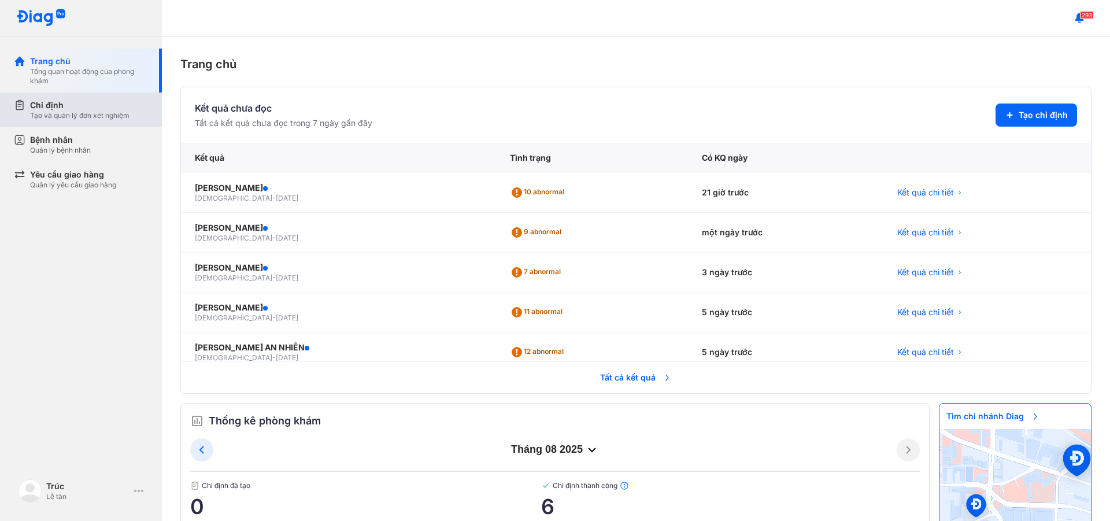
click at [132, 112] on div "Chỉ định Tạo và quản lý đơn xét nghiệm" at bounding box center [89, 109] width 118 height 21
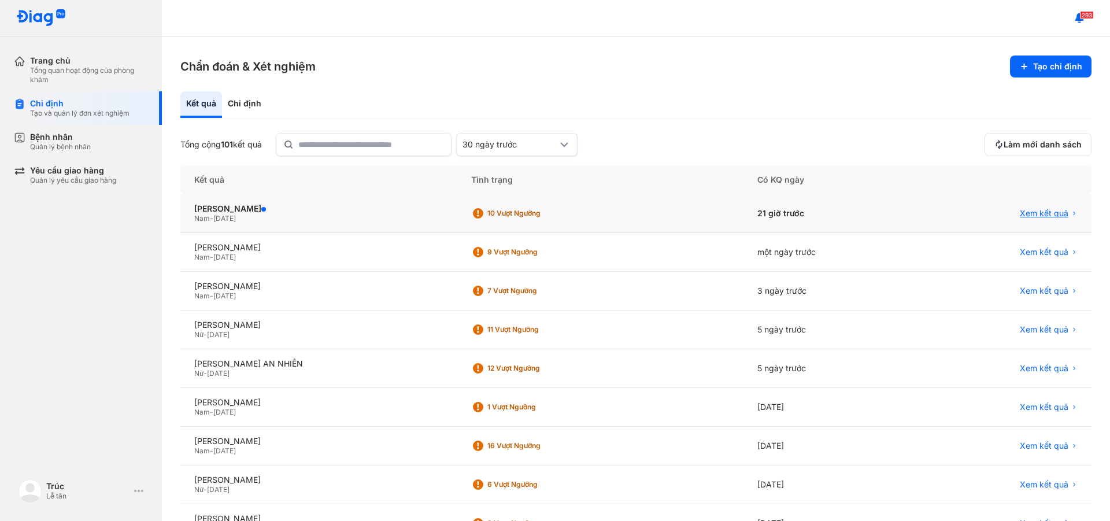
click at [1038, 216] on span "Xem kết quả" at bounding box center [1044, 213] width 49 height 10
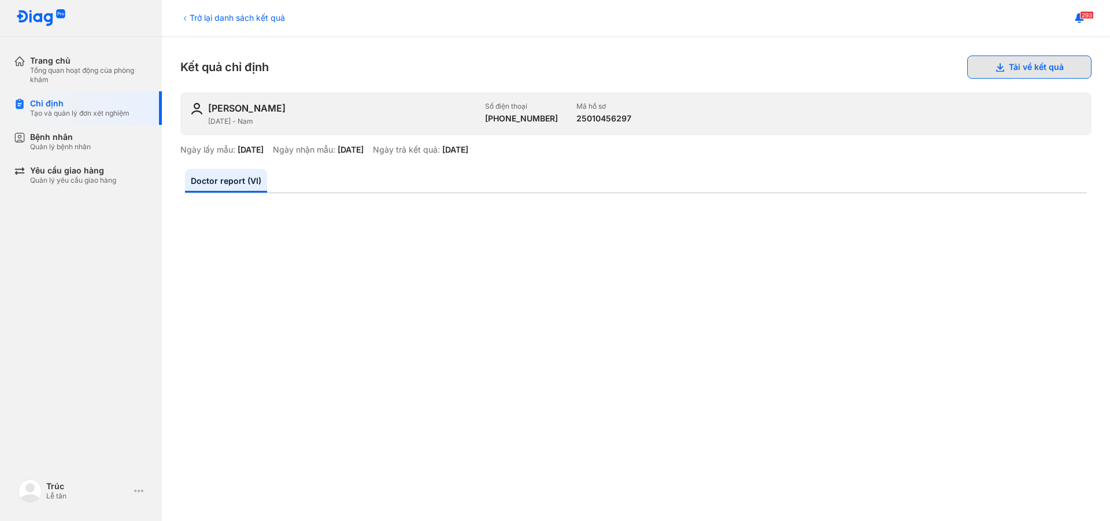
click at [1026, 65] on button "Tải về kết quả" at bounding box center [1030, 67] width 124 height 23
